Goal: Task Accomplishment & Management: Complete application form

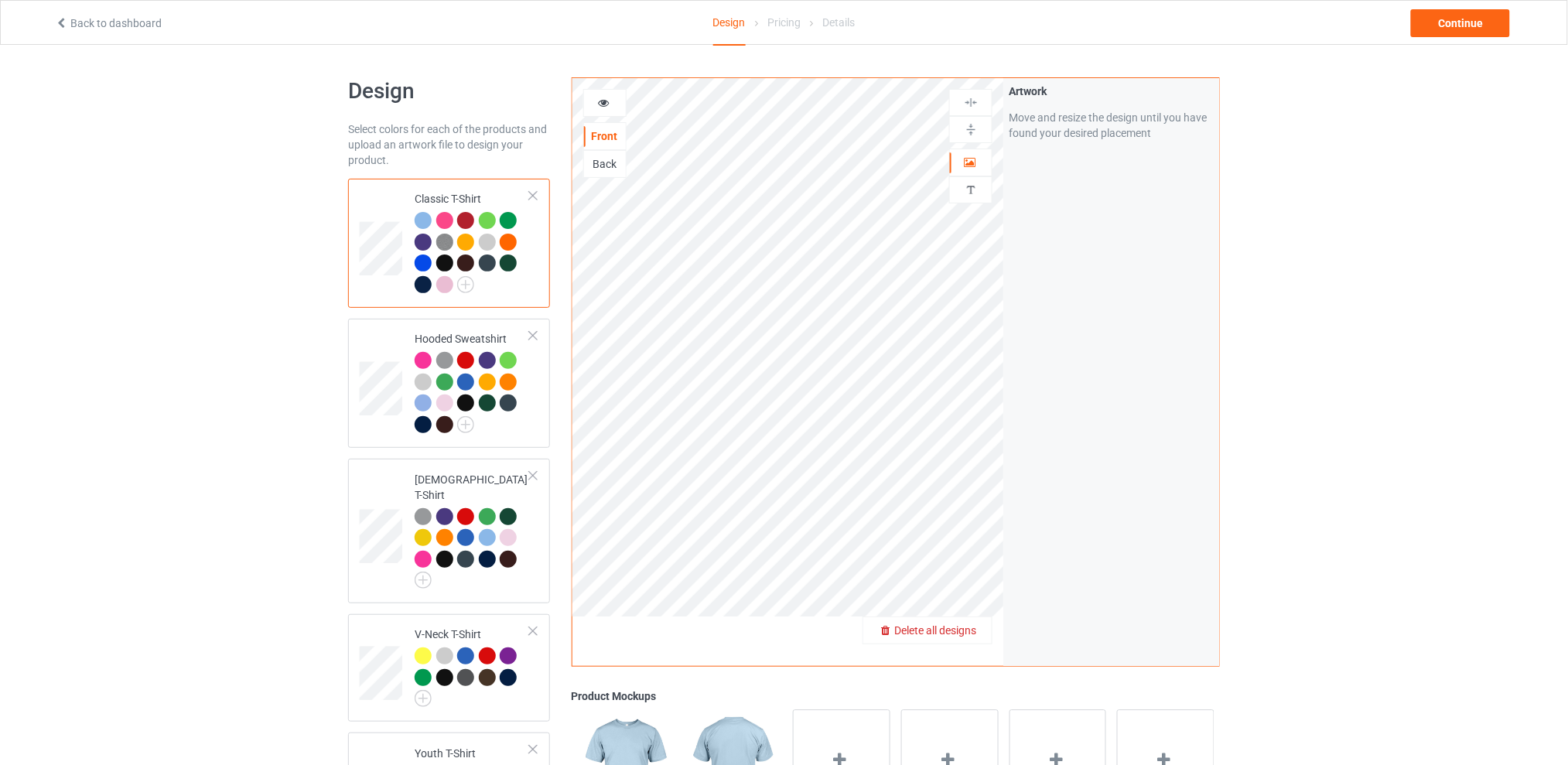
click at [975, 628] on span "Delete all designs" at bounding box center [935, 630] width 82 height 12
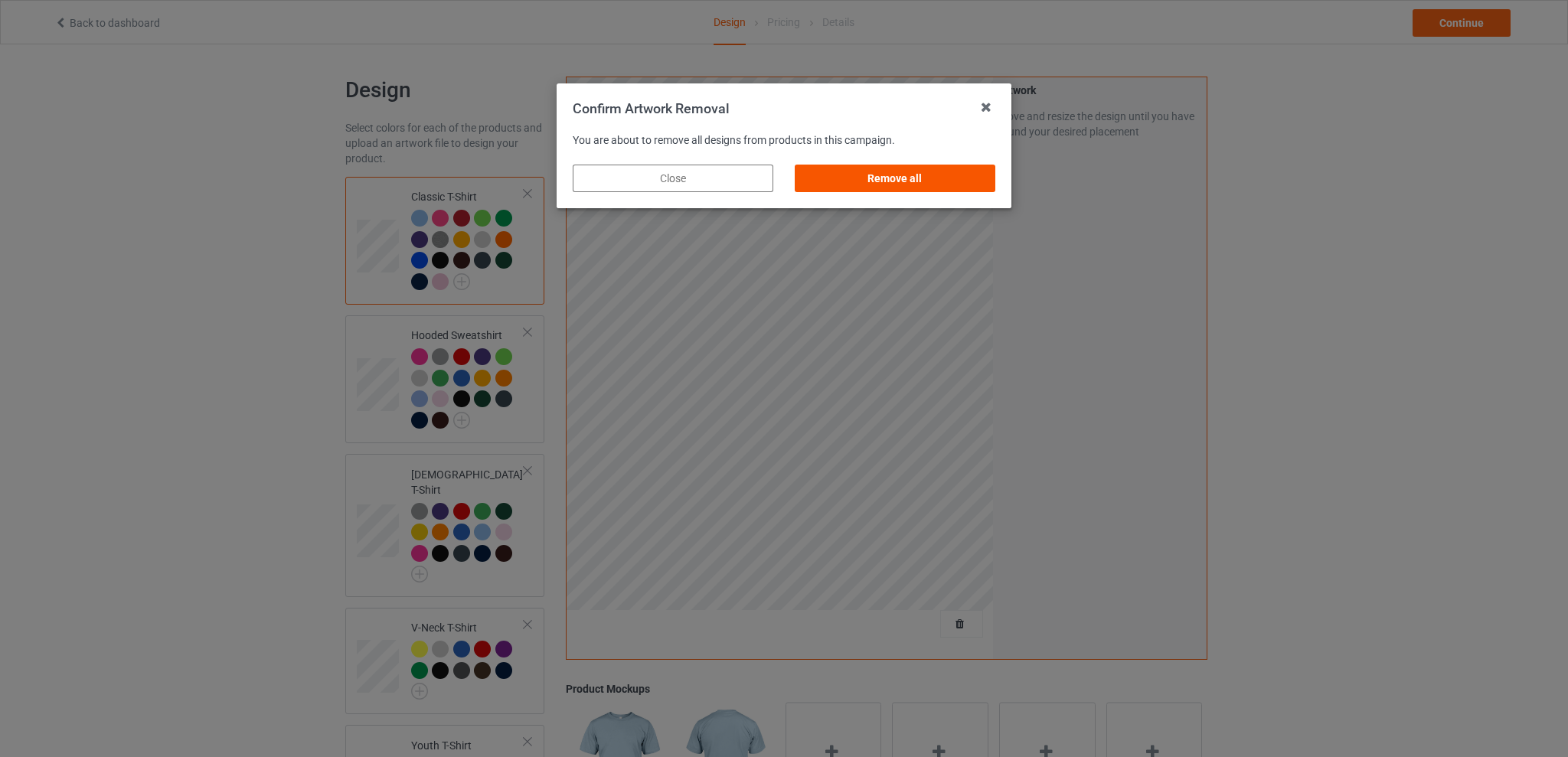
click at [877, 175] on div "Remove all" at bounding box center [895, 178] width 201 height 28
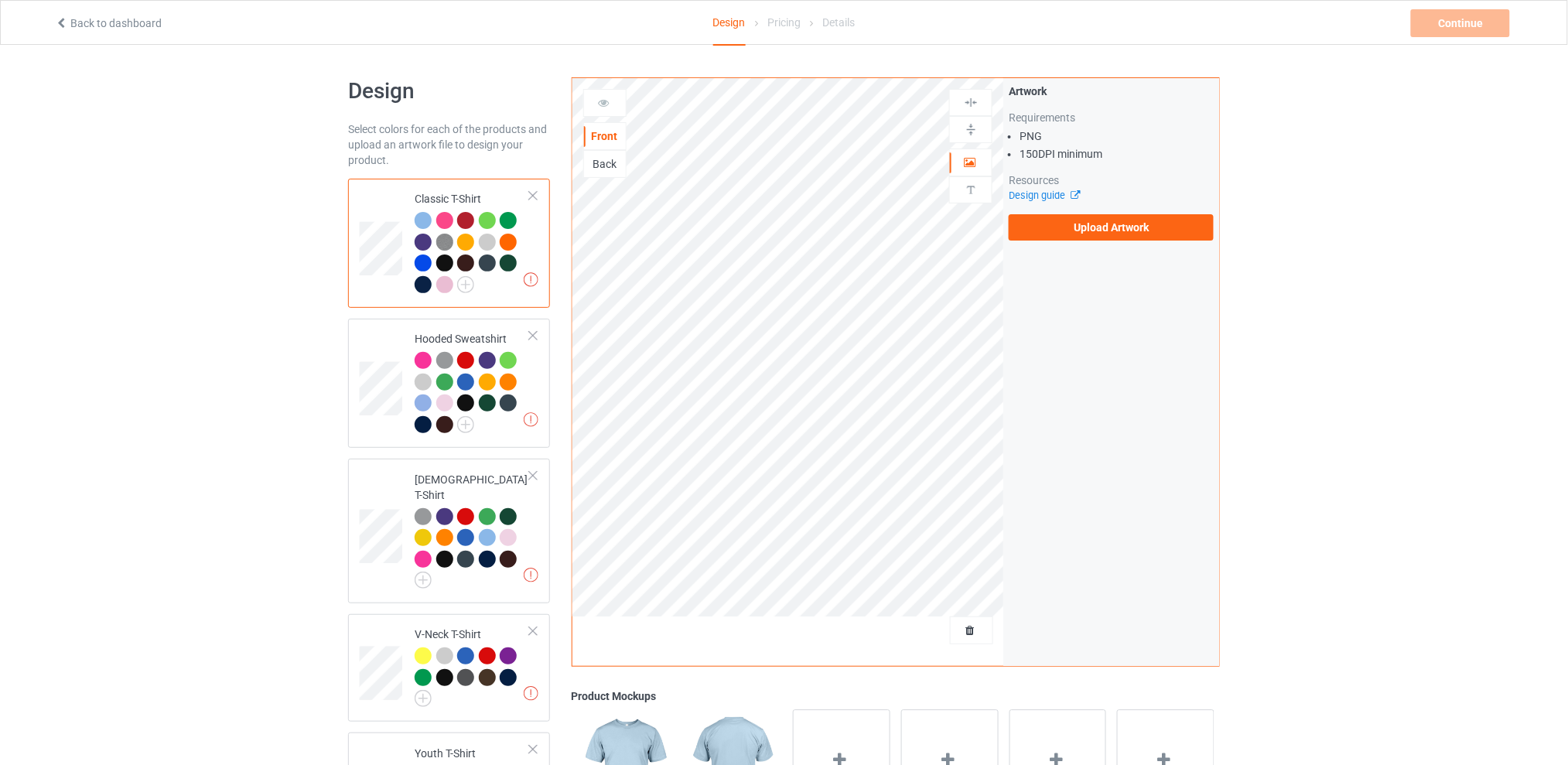
click at [1080, 212] on div "Artwork Requirements PNG 150 DPI minimum Resources Design guide Upload Artwork" at bounding box center [1111, 161] width 205 height 157
click at [1076, 222] on label "Upload Artwork" at bounding box center [1111, 227] width 205 height 26
click at [0, 0] on input "Upload Artwork" at bounding box center [0, 0] width 0 height 0
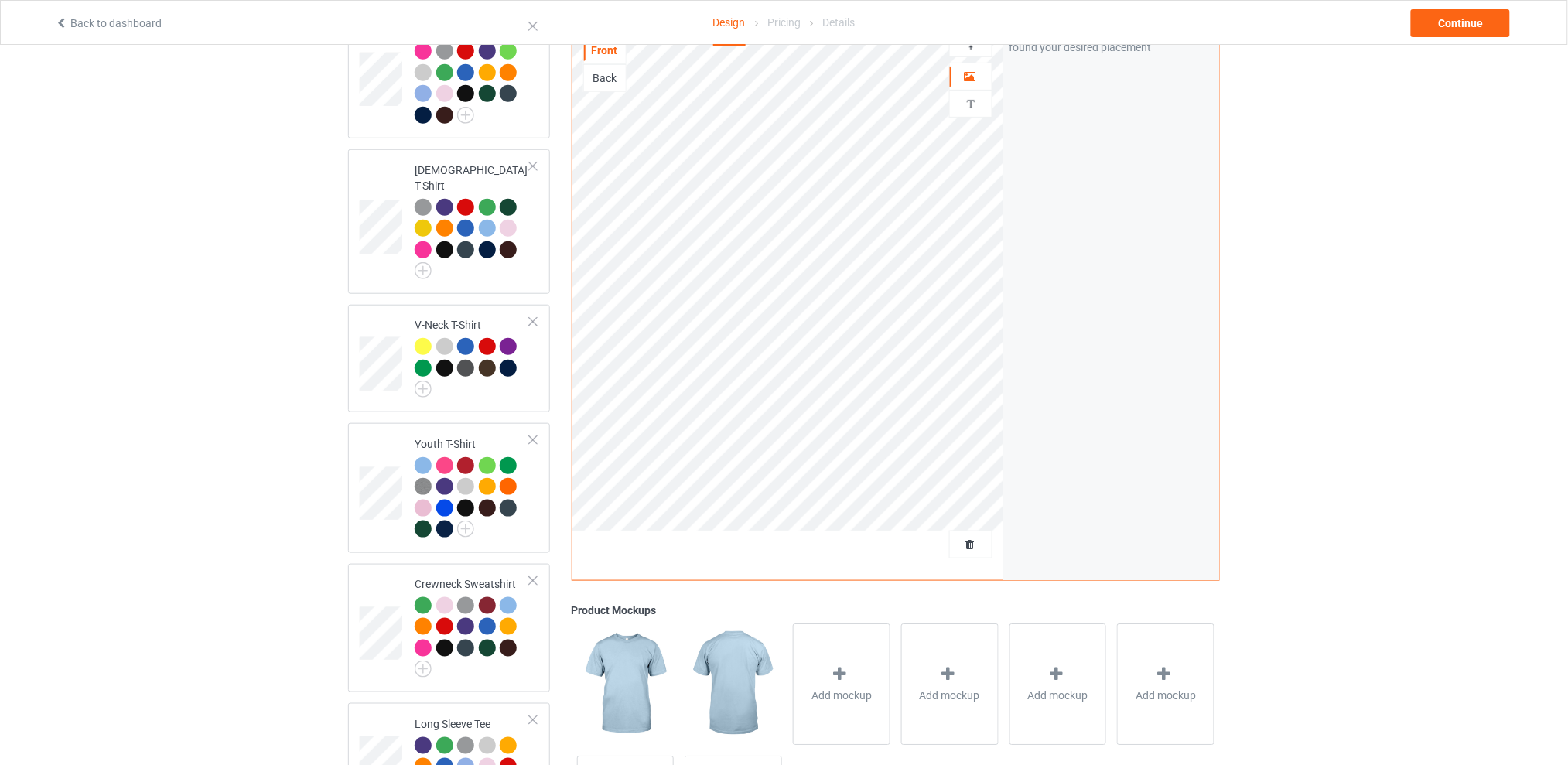
scroll to position [206, 0]
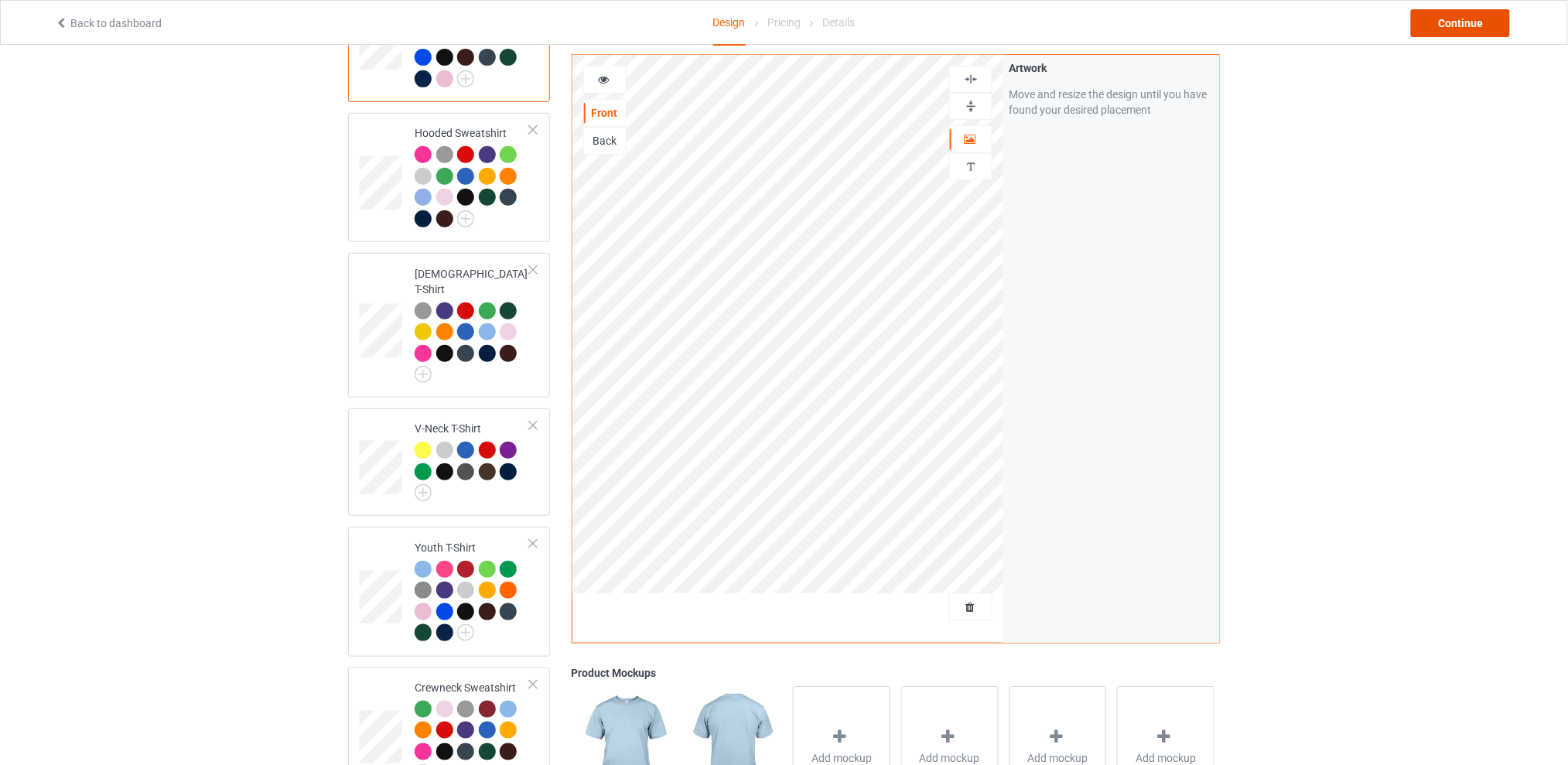
click at [1462, 17] on div "Continue" at bounding box center [1460, 23] width 99 height 28
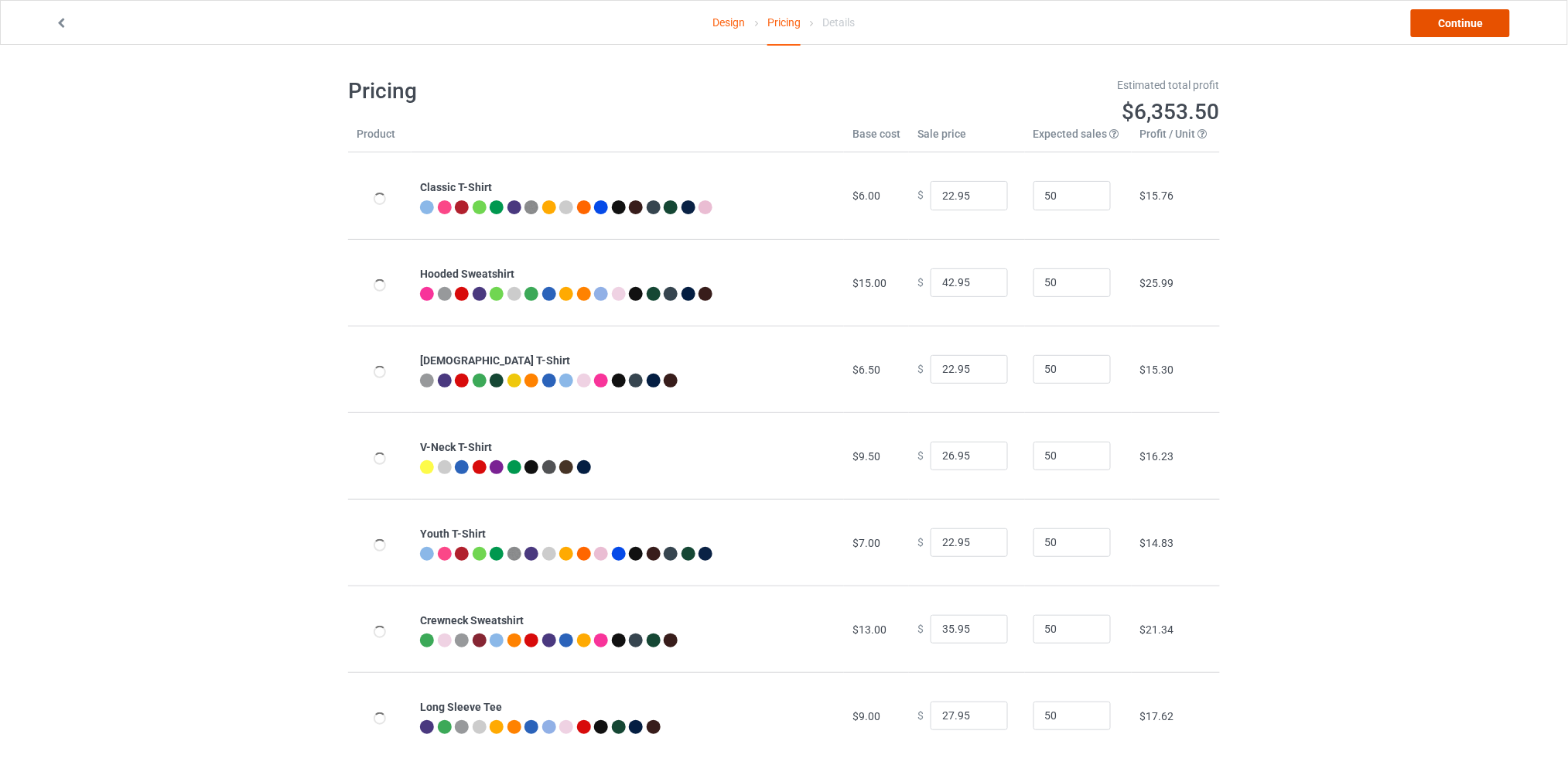
click at [1432, 25] on link "Continue" at bounding box center [1460, 23] width 99 height 28
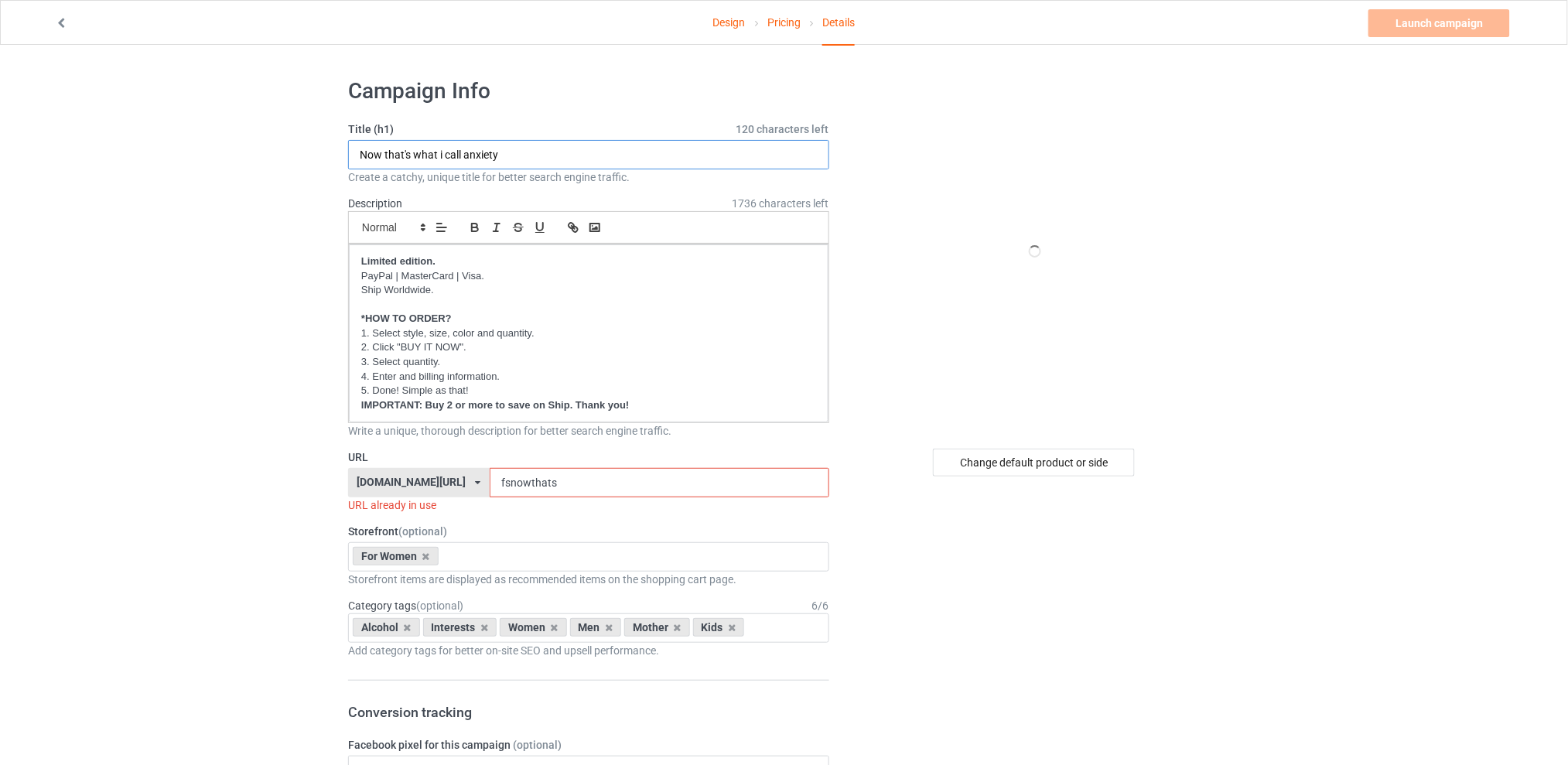
drag, startPoint x: 394, startPoint y: 156, endPoint x: 253, endPoint y: 159, distance: 141.0
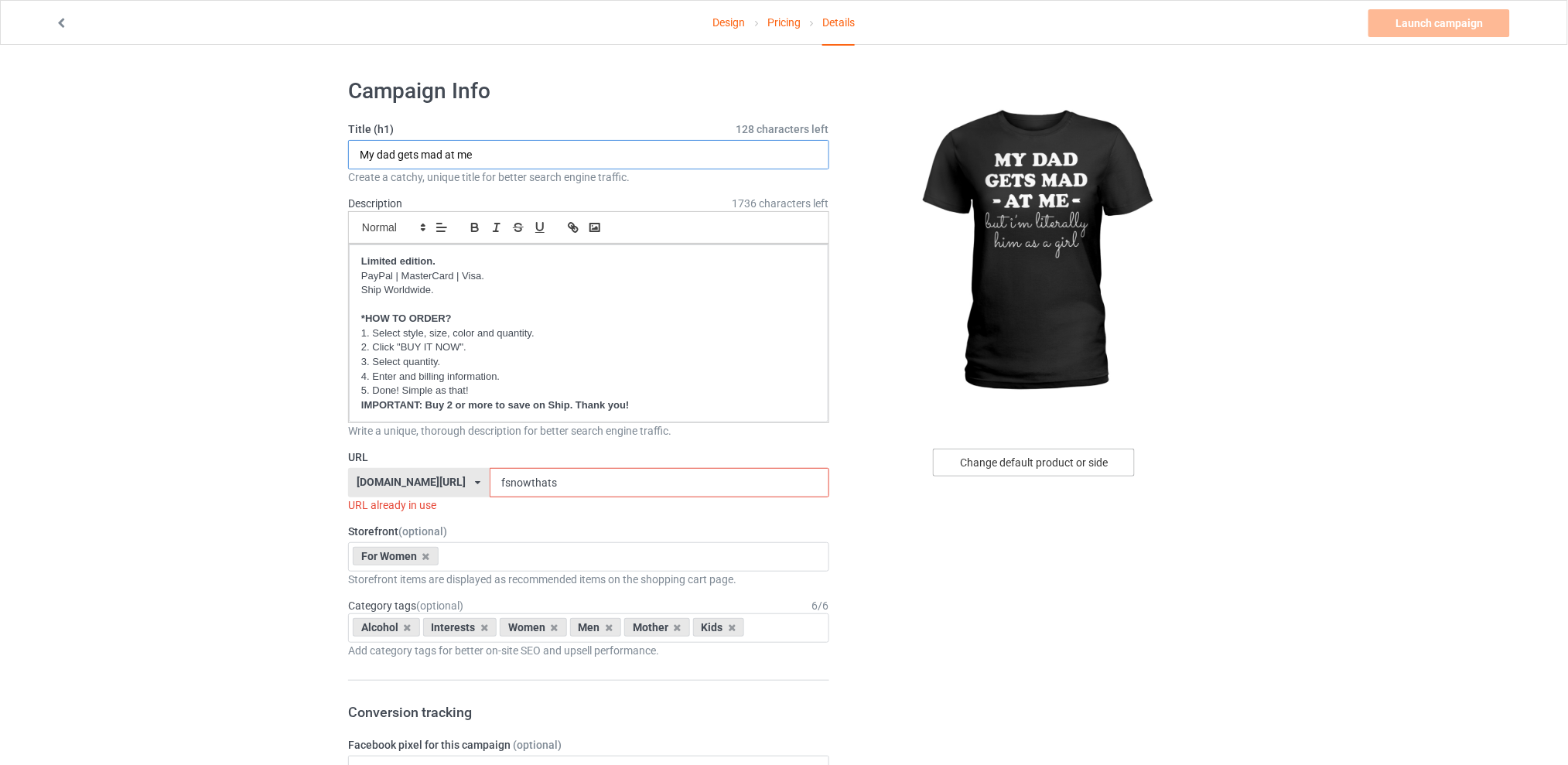
type input "My dad gets mad at me"
click at [972, 463] on div "Change default product or side" at bounding box center [1033, 463] width 202 height 28
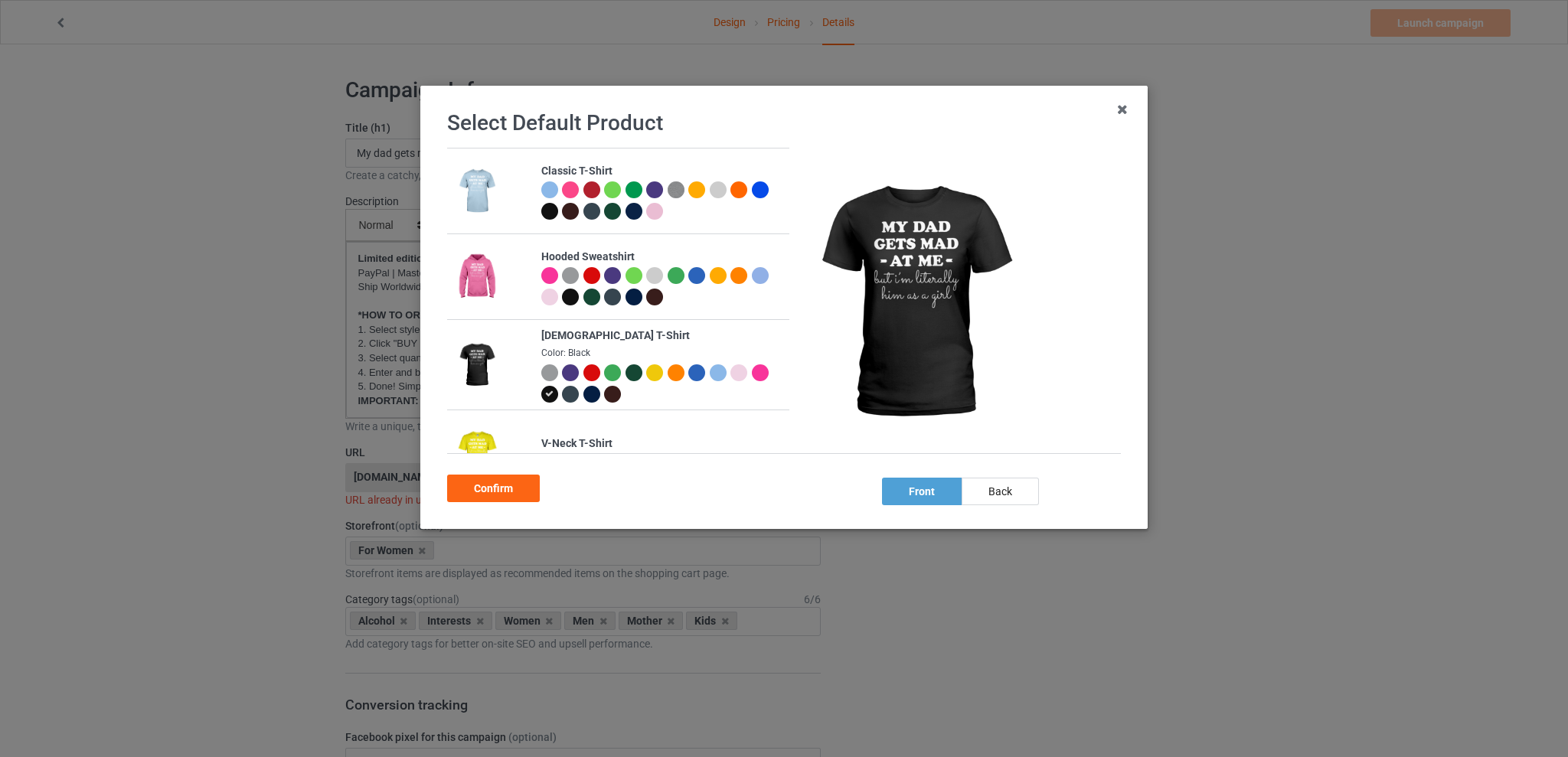
click at [592, 272] on div at bounding box center [592, 276] width 17 height 17
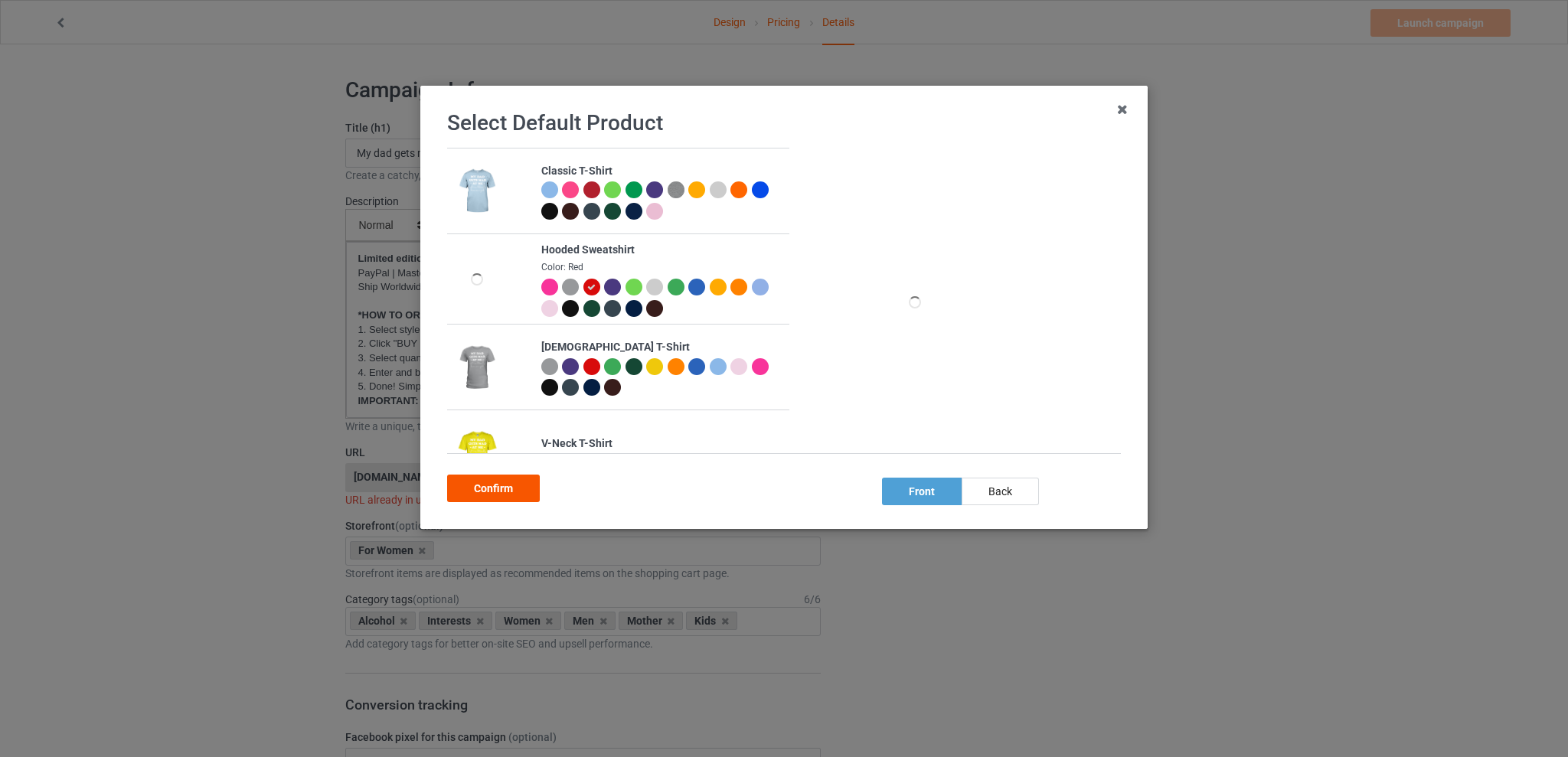
click at [480, 491] on div "Confirm" at bounding box center [493, 489] width 93 height 28
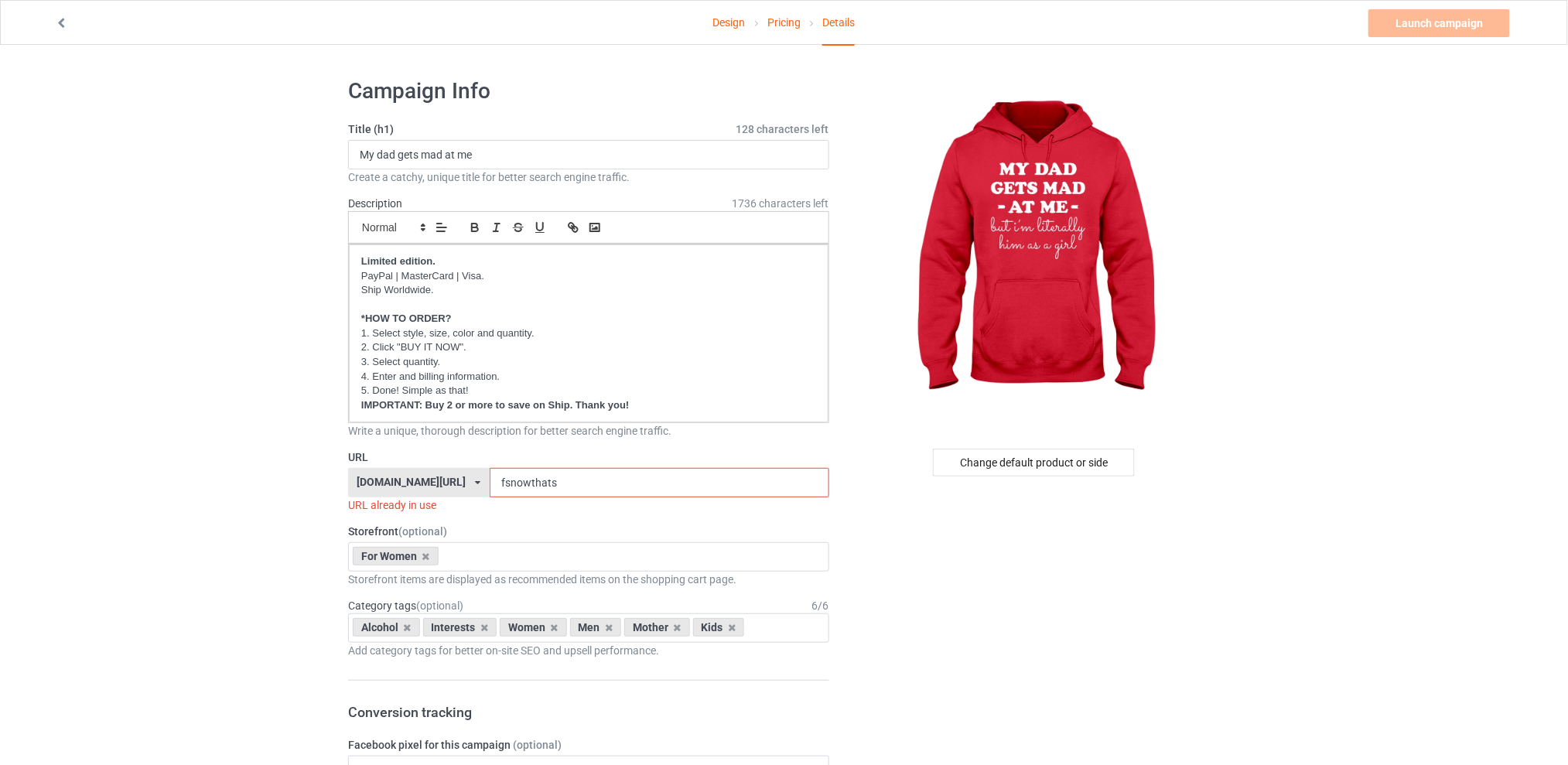
drag, startPoint x: 579, startPoint y: 480, endPoint x: 463, endPoint y: 480, distance: 116.0
click at [463, 480] on div "[DOMAIN_NAME][URL] [DOMAIN_NAME][URL] [DOMAIN_NAME][URL] [DOMAIN_NAME][URL] 5d7…" at bounding box center [588, 482] width 481 height 29
type input "fsmydad"
click at [732, 19] on link "Design" at bounding box center [729, 23] width 33 height 43
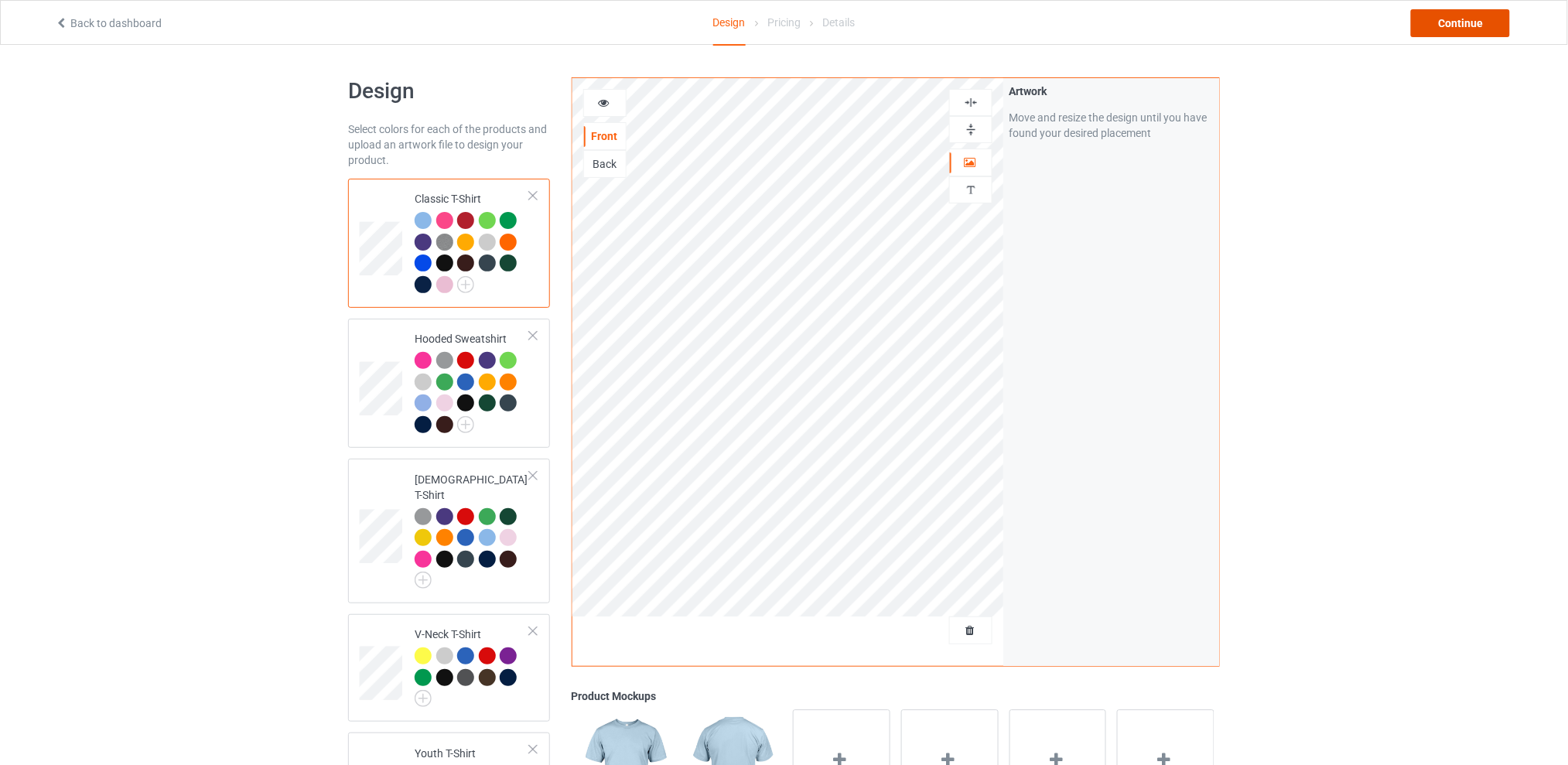
click at [1424, 12] on div "Continue" at bounding box center [1460, 23] width 99 height 28
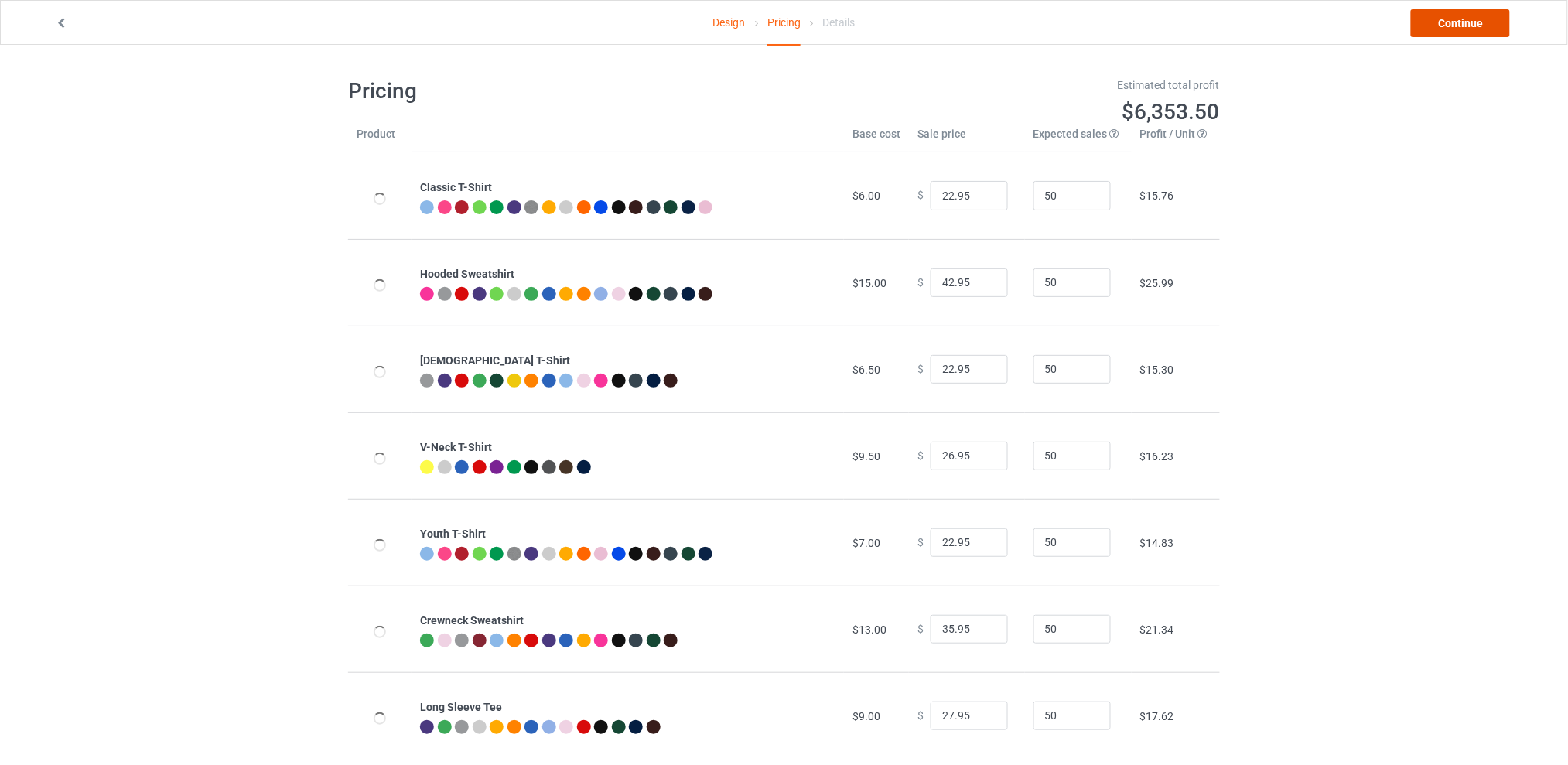
click at [1436, 18] on link "Continue" at bounding box center [1460, 23] width 99 height 28
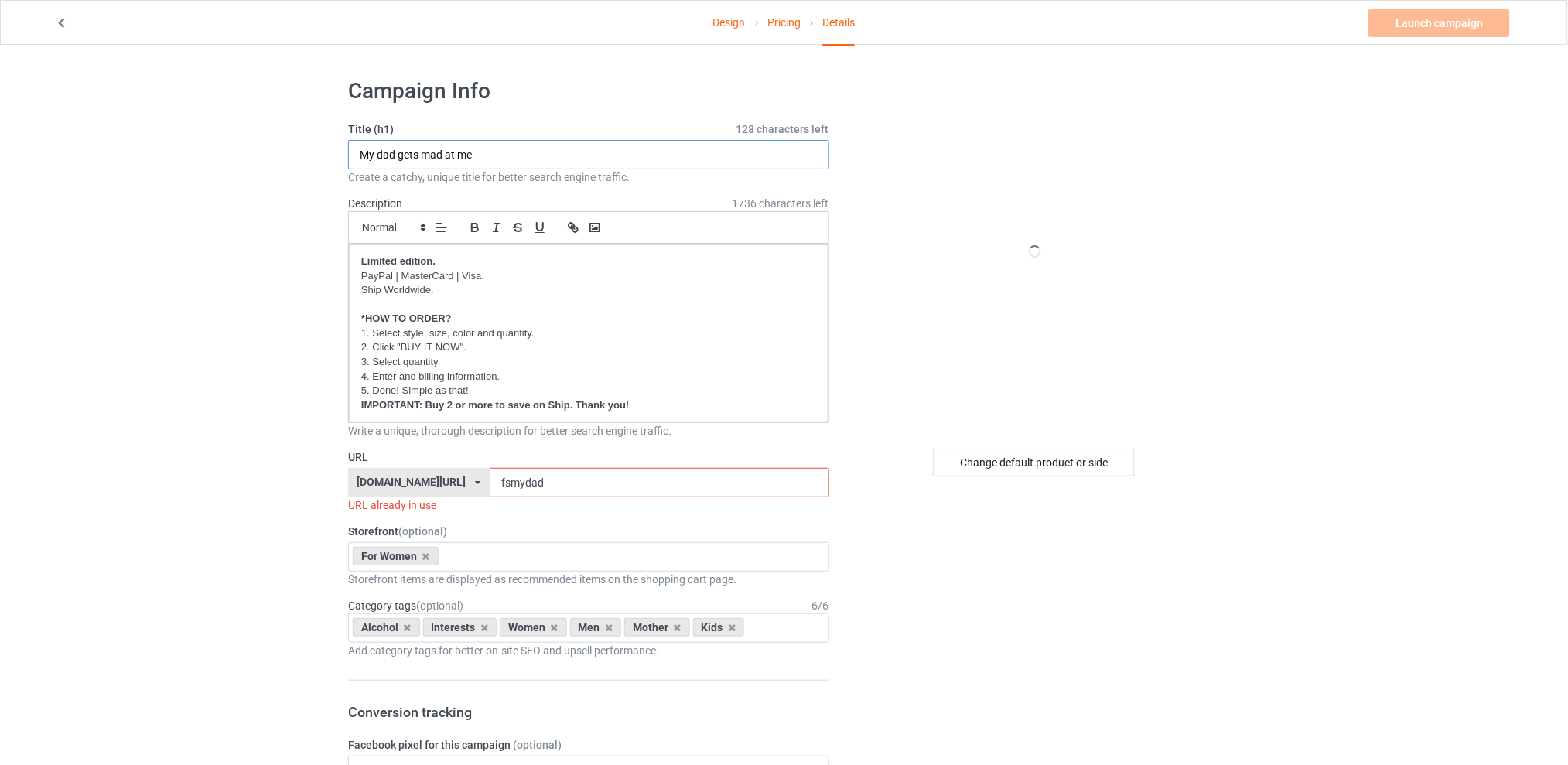
click at [514, 152] on input "My dad gets mad at me" at bounding box center [588, 154] width 481 height 29
click at [997, 465] on div "Change default product or side" at bounding box center [1033, 463] width 202 height 28
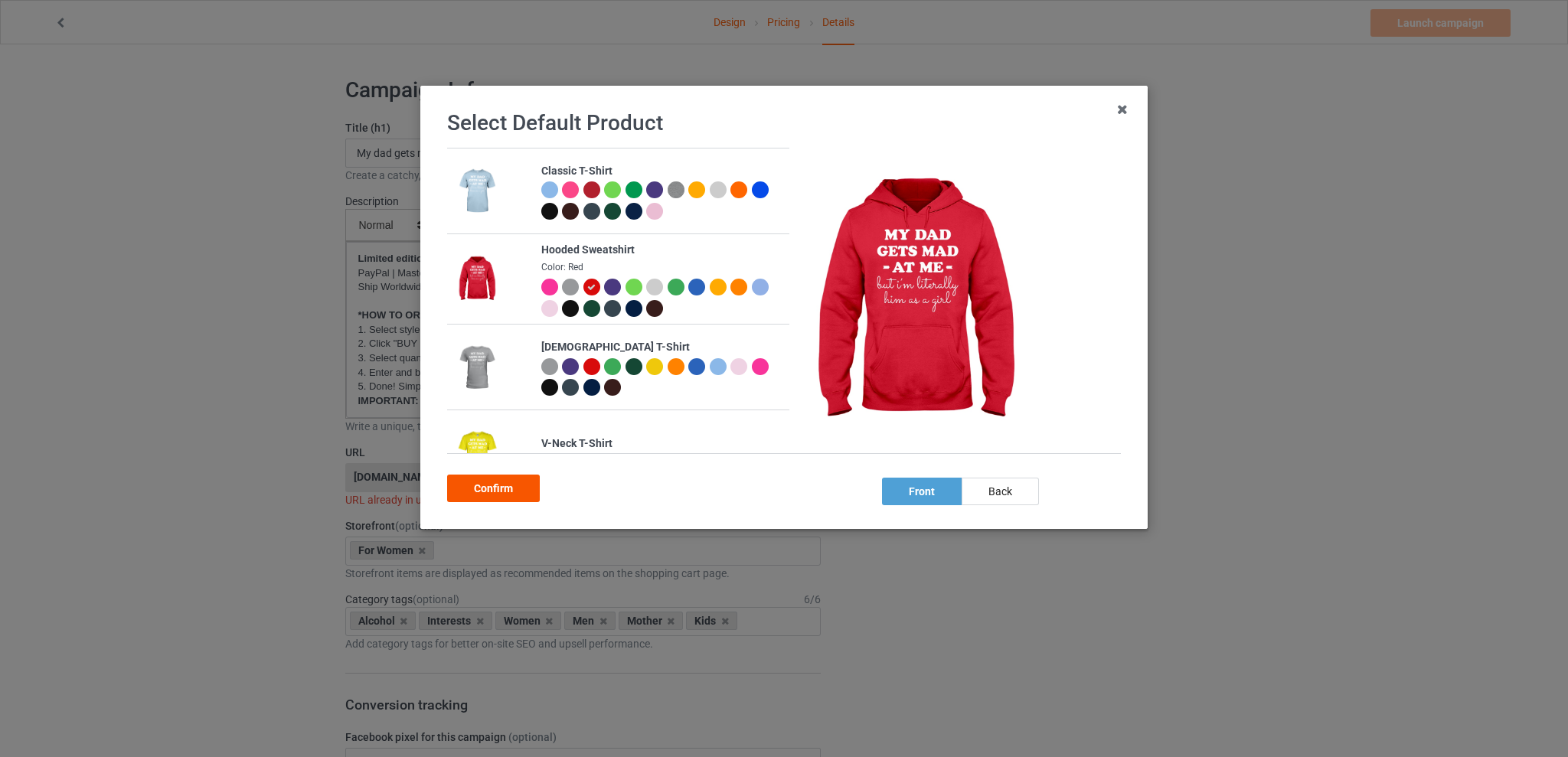
click at [501, 488] on div "Confirm" at bounding box center [493, 489] width 93 height 28
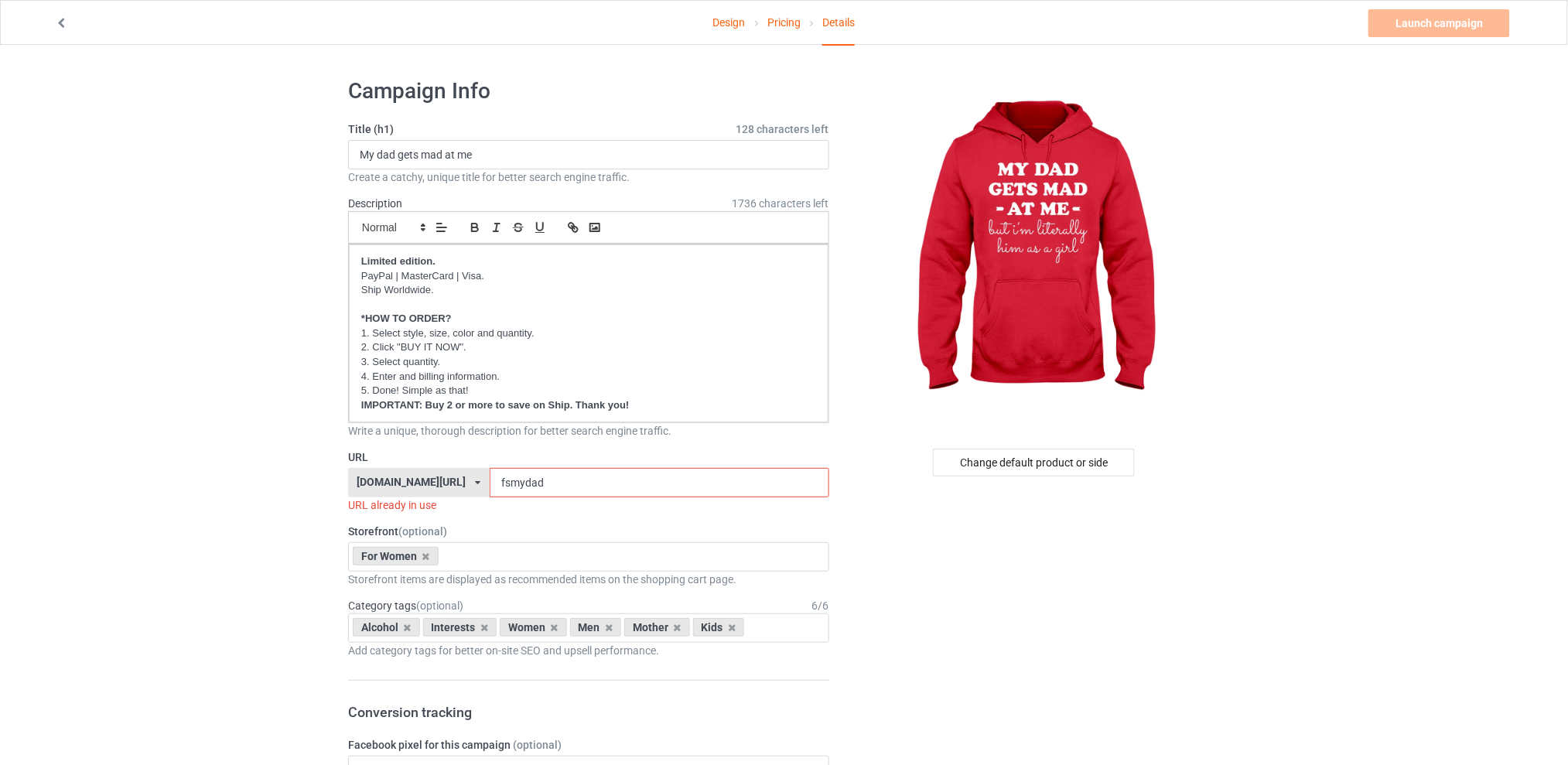
drag, startPoint x: 579, startPoint y: 486, endPoint x: 503, endPoint y: 486, distance: 76.0
click at [503, 486] on input "fsmydad" at bounding box center [659, 482] width 339 height 29
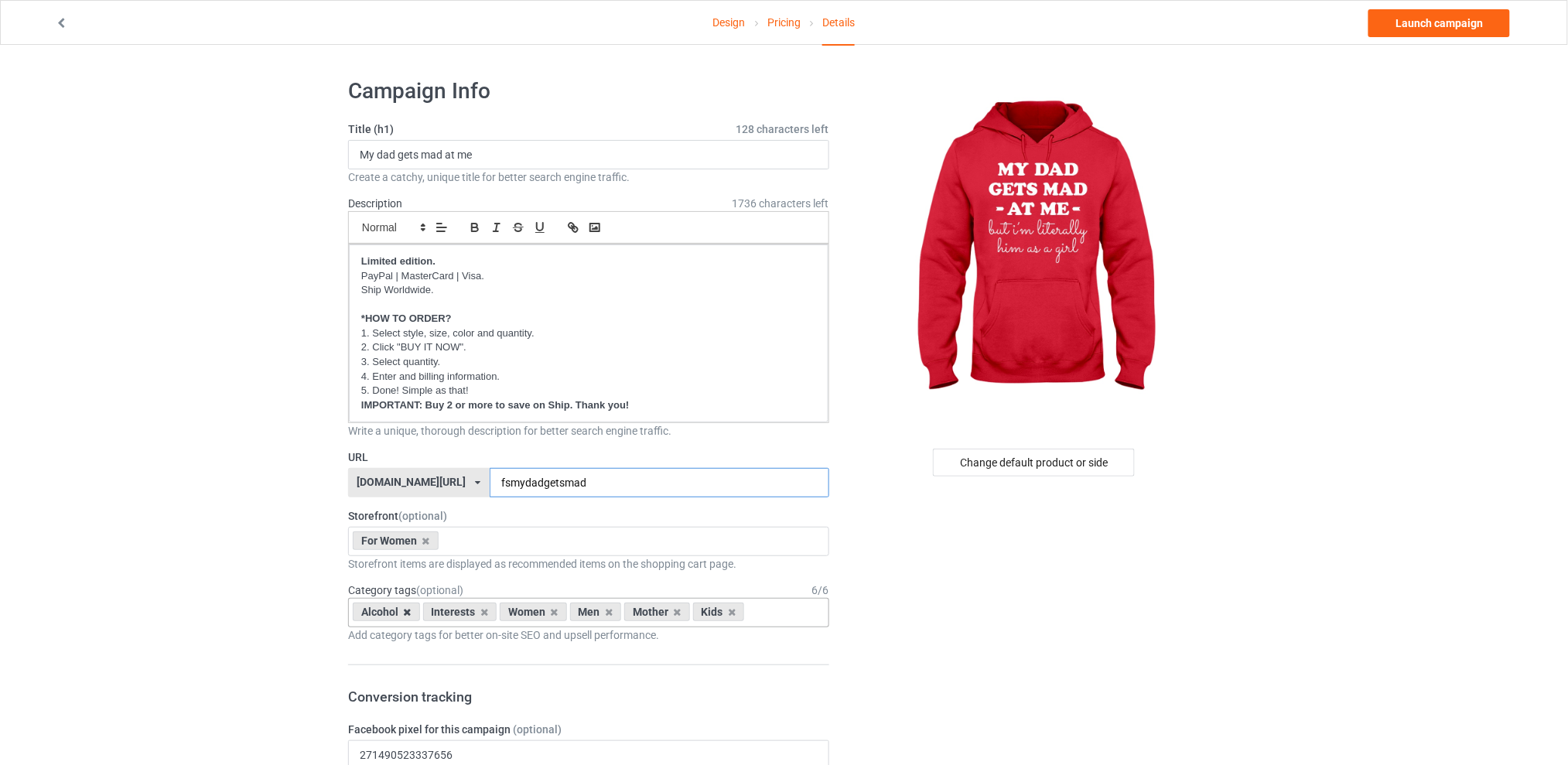
type input "fsmydadgetsmad"
click at [408, 610] on icon at bounding box center [407, 612] width 8 height 10
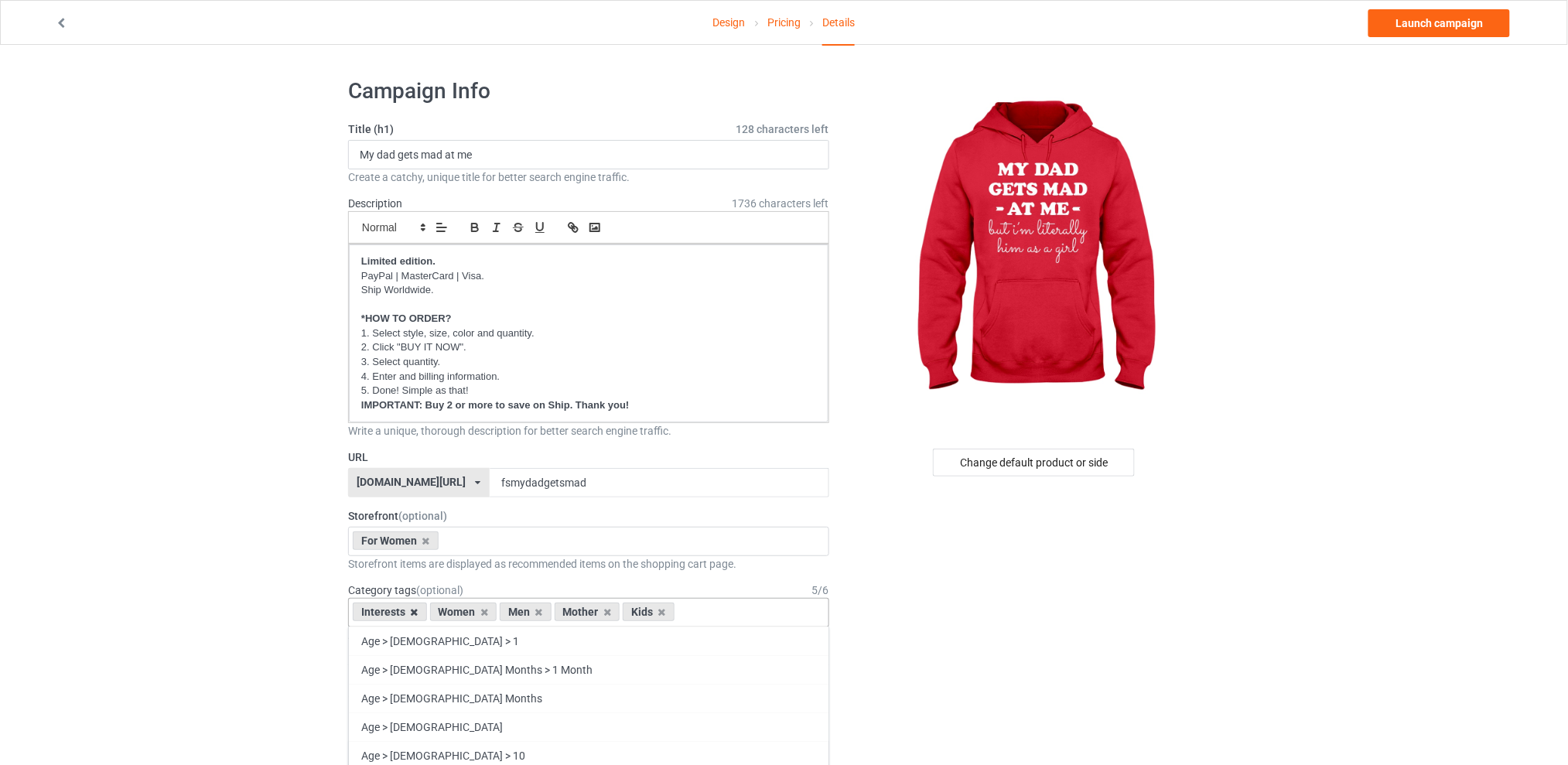
click at [411, 610] on icon at bounding box center [415, 612] width 8 height 10
click at [460, 611] on icon at bounding box center [462, 612] width 8 height 10
click at [473, 607] on icon at bounding box center [476, 612] width 8 height 10
click at [464, 611] on icon at bounding box center [462, 612] width 8 height 10
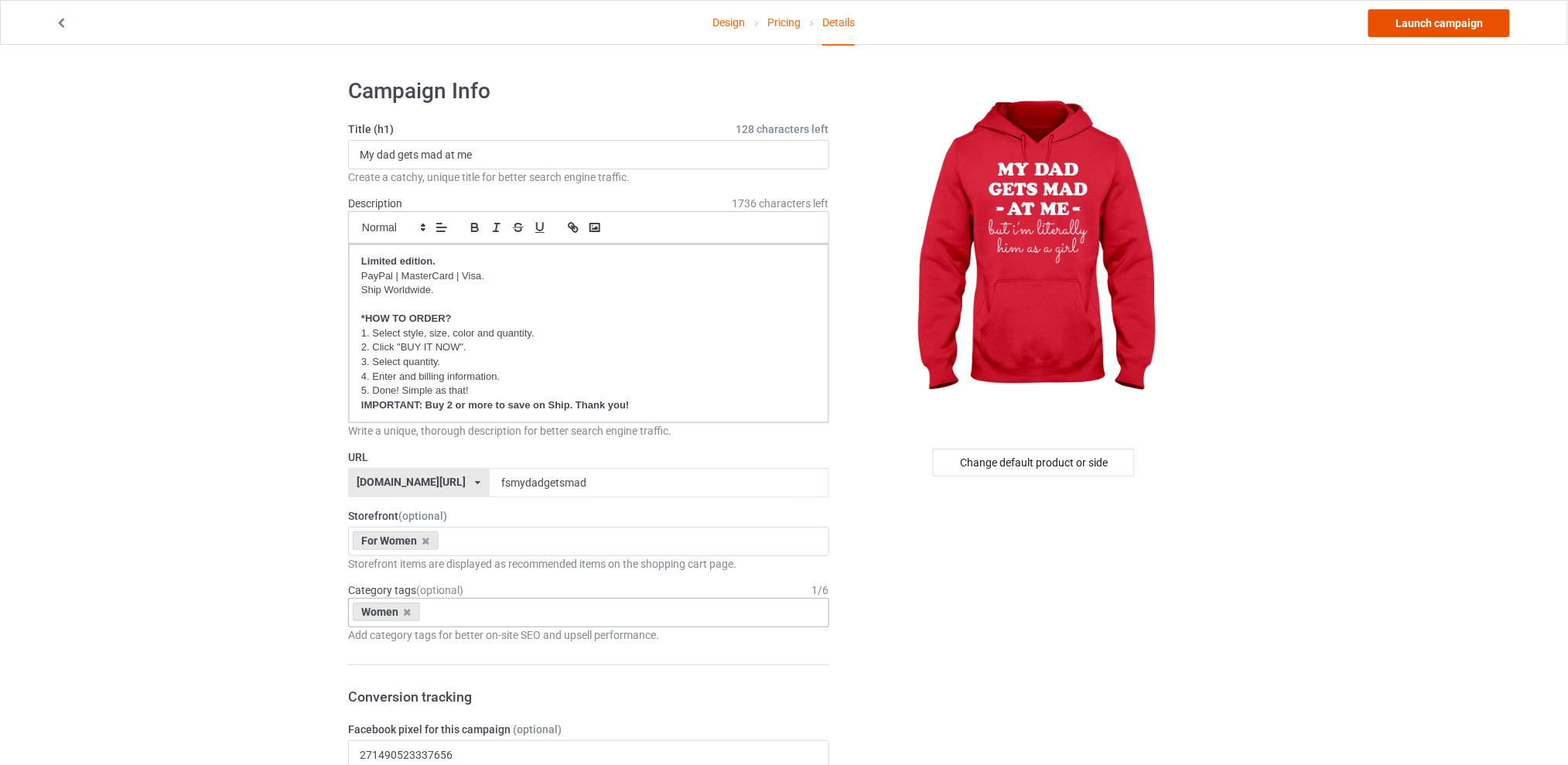
click at [1402, 23] on link "Launch campaign" at bounding box center [1439, 23] width 142 height 28
